Goal: Transaction & Acquisition: Purchase product/service

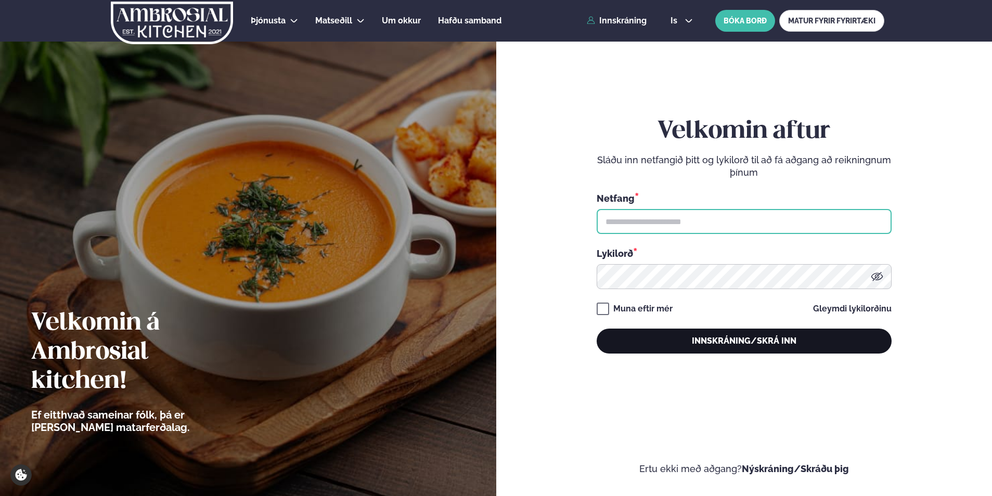
type input "**********"
click at [676, 338] on button "Innskráning/Skrá inn" at bounding box center [744, 341] width 295 height 25
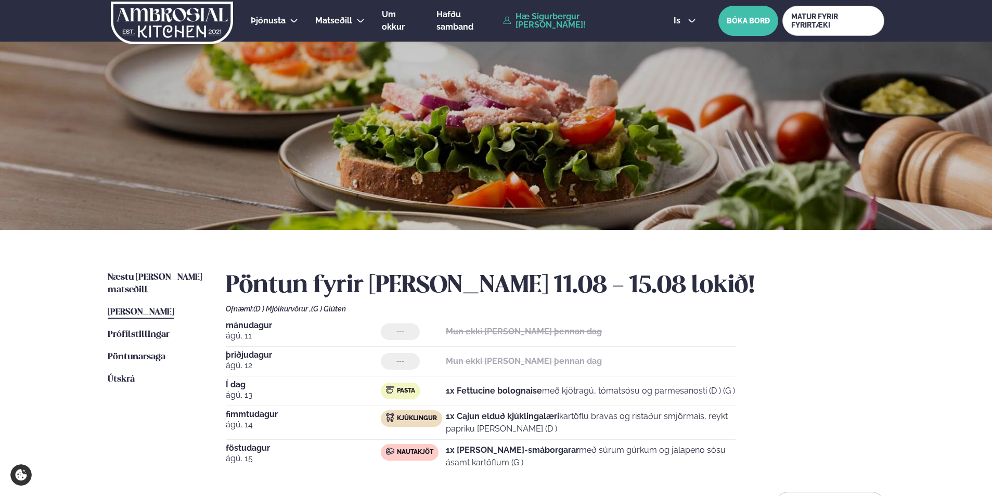
click at [122, 266] on div "Næstu [PERSON_NAME] matseðill Næsta vika [PERSON_NAME] matseðill [PERSON_NAME] …" at bounding box center [495, 396] width 839 height 333
click at [143, 272] on link "Næstu [PERSON_NAME] matseðill Næsta vika" at bounding box center [156, 284] width 97 height 25
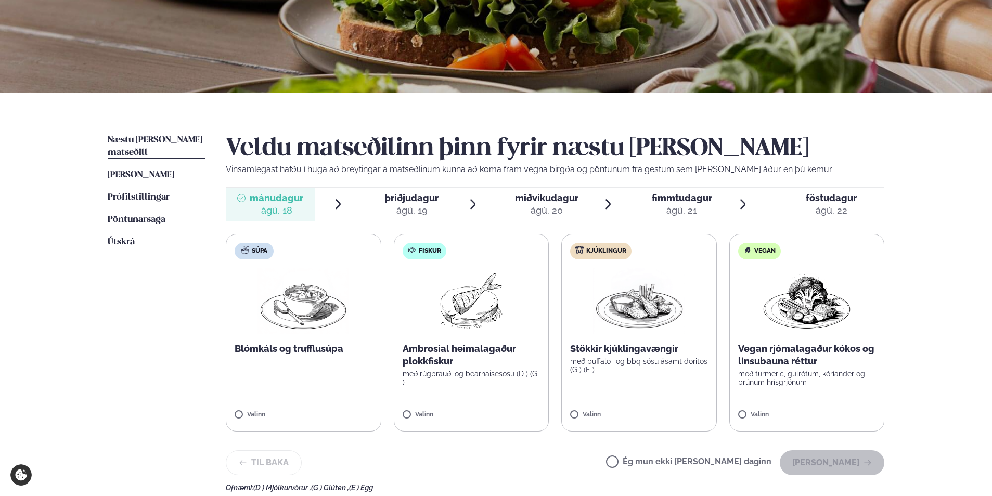
scroll to position [156, 0]
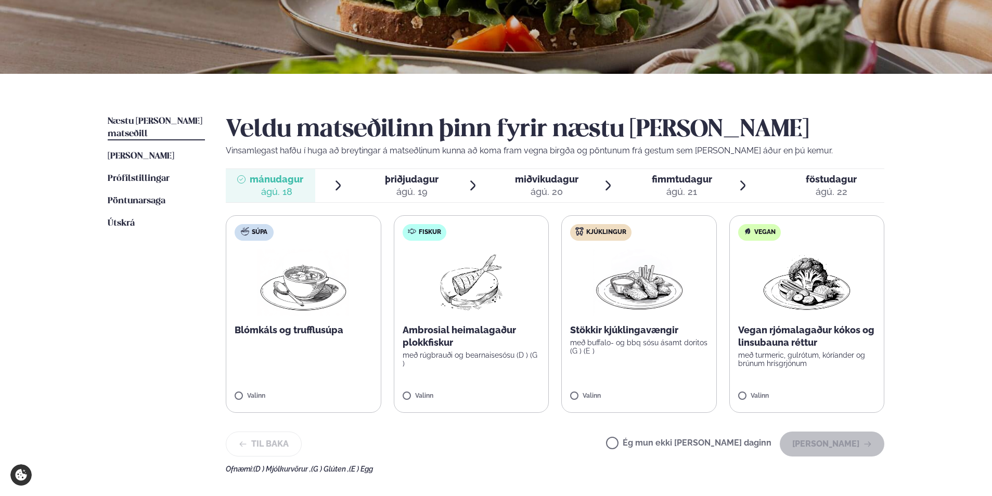
click at [411, 390] on label "Fiskur Ambrosial heimalagaður plokkfiskur með rúgbrauði og bearnaisesósu (D ) (…" at bounding box center [472, 314] width 156 height 198
click at [860, 448] on button "[PERSON_NAME]" at bounding box center [832, 444] width 105 height 25
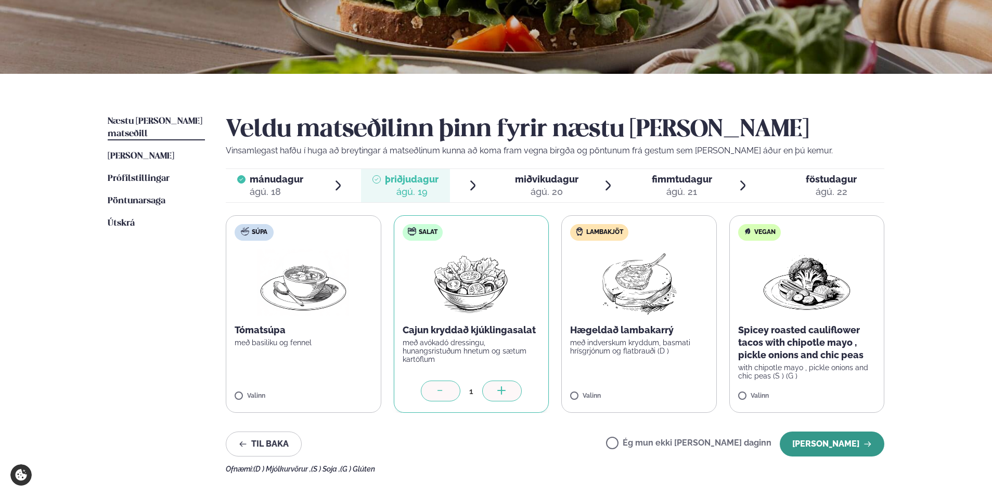
click at [819, 443] on button "[PERSON_NAME]" at bounding box center [832, 444] width 105 height 25
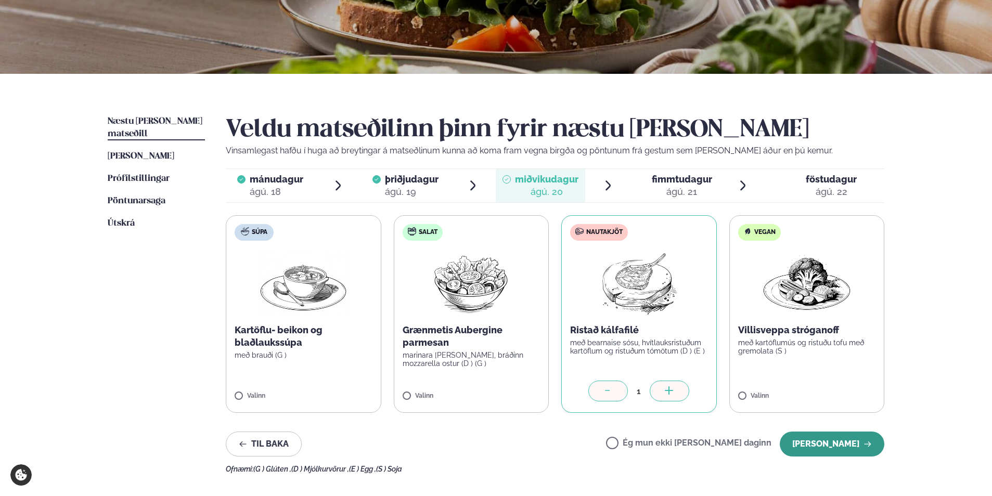
click at [822, 440] on button "[PERSON_NAME]" at bounding box center [832, 444] width 105 height 25
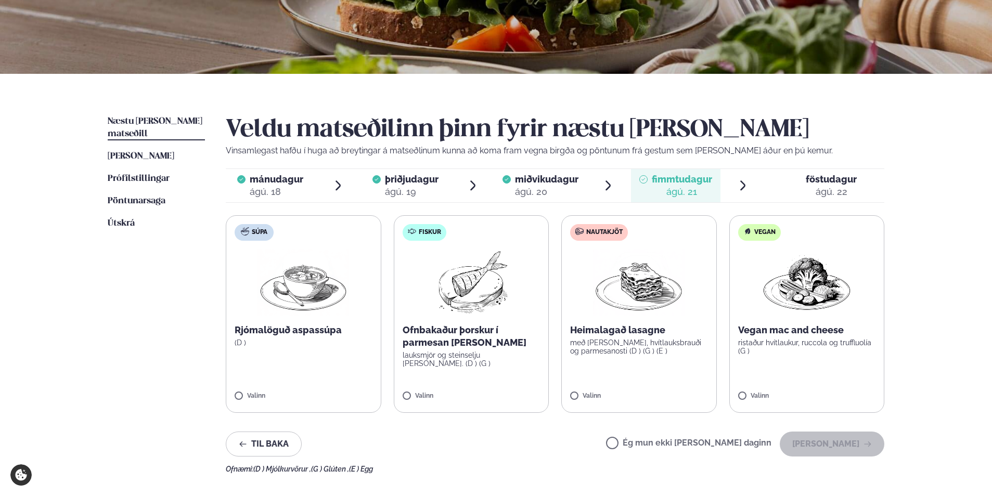
click at [581, 402] on div "Valinn" at bounding box center [639, 398] width 138 height 11
click at [845, 442] on button "[PERSON_NAME]" at bounding box center [832, 444] width 105 height 25
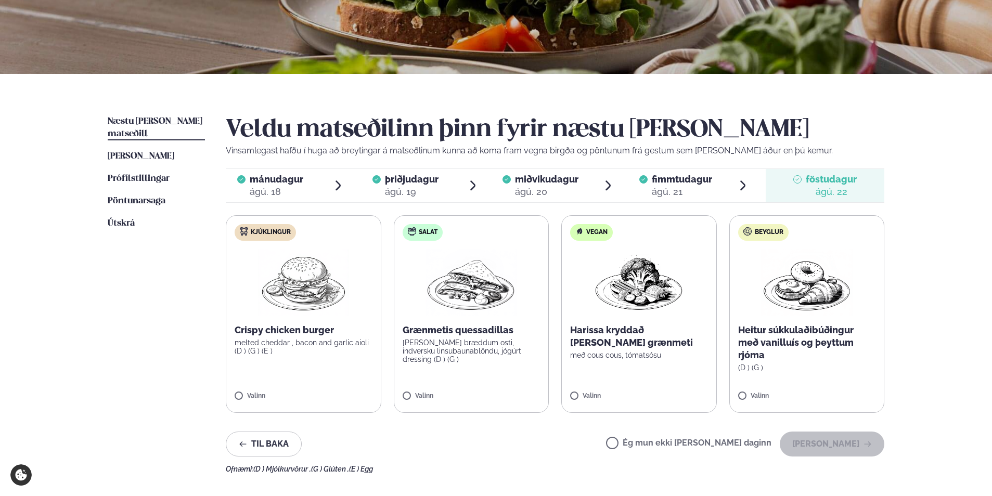
click at [248, 391] on label "Kjúklingur Crispy chicken burger melted cheddar , bacon and garlic aioli (D ) (…" at bounding box center [304, 314] width 156 height 198
click at [839, 439] on button "[PERSON_NAME]" at bounding box center [832, 444] width 105 height 25
